Goal: Task Accomplishment & Management: Use online tool/utility

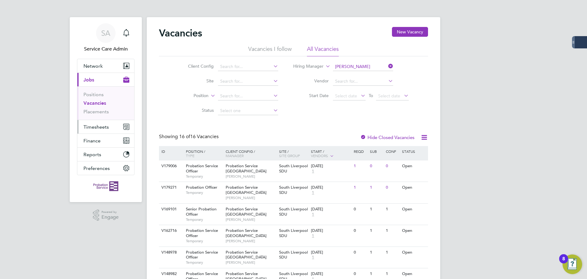
click at [98, 128] on span "Timesheets" at bounding box center [95, 127] width 25 height 6
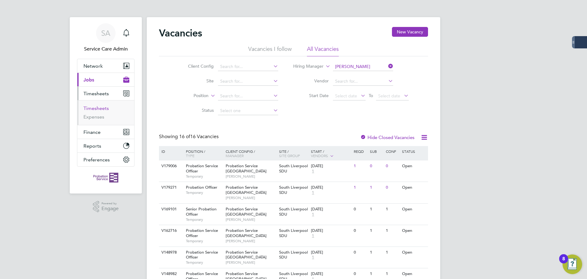
click at [92, 110] on link "Timesheets" at bounding box center [95, 108] width 25 height 6
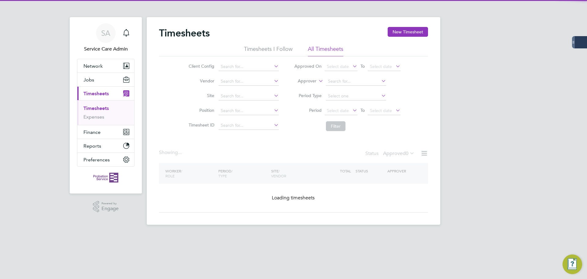
click at [317, 80] on icon at bounding box center [317, 79] width 0 height 6
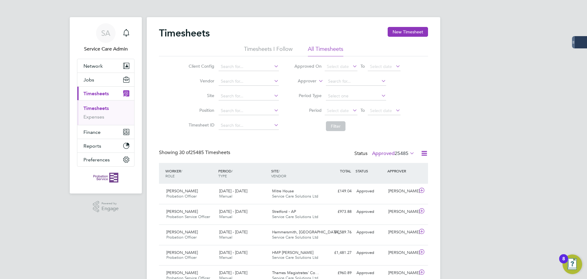
drag, startPoint x: 294, startPoint y: 86, endPoint x: 324, endPoint y: 83, distance: 31.0
click at [294, 86] on li "Worker" at bounding box center [301, 88] width 30 height 8
click at [342, 80] on input at bounding box center [356, 81] width 60 height 9
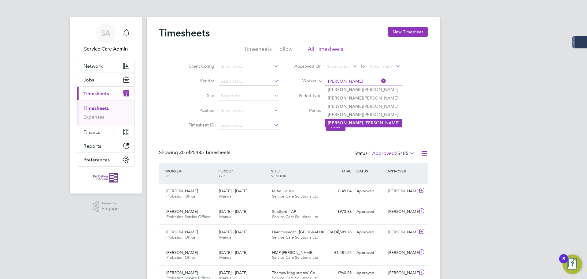
click at [354, 119] on li "[PERSON_NAME] -[PERSON_NAME]" at bounding box center [363, 123] width 77 height 8
type input "[PERSON_NAME]"
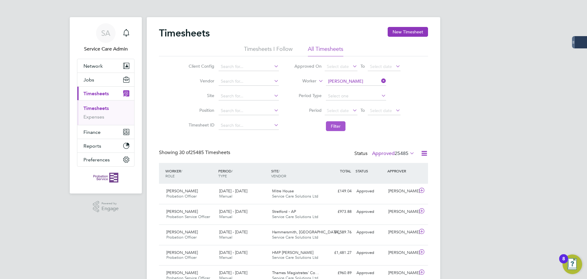
click at [334, 124] on button "Filter" at bounding box center [336, 126] width 20 height 10
click at [279, 195] on span "Service Care Solutions Ltd" at bounding box center [295, 195] width 46 height 5
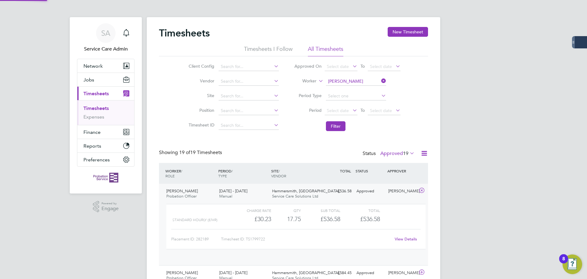
scroll to position [10, 60]
click at [283, 193] on span "Hammersmith, [GEOGRAPHIC_DATA],…" at bounding box center [308, 190] width 72 height 5
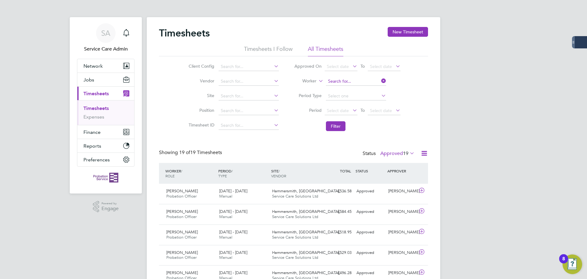
click at [341, 82] on input at bounding box center [356, 81] width 60 height 9
